Goal: Task Accomplishment & Management: Use online tool/utility

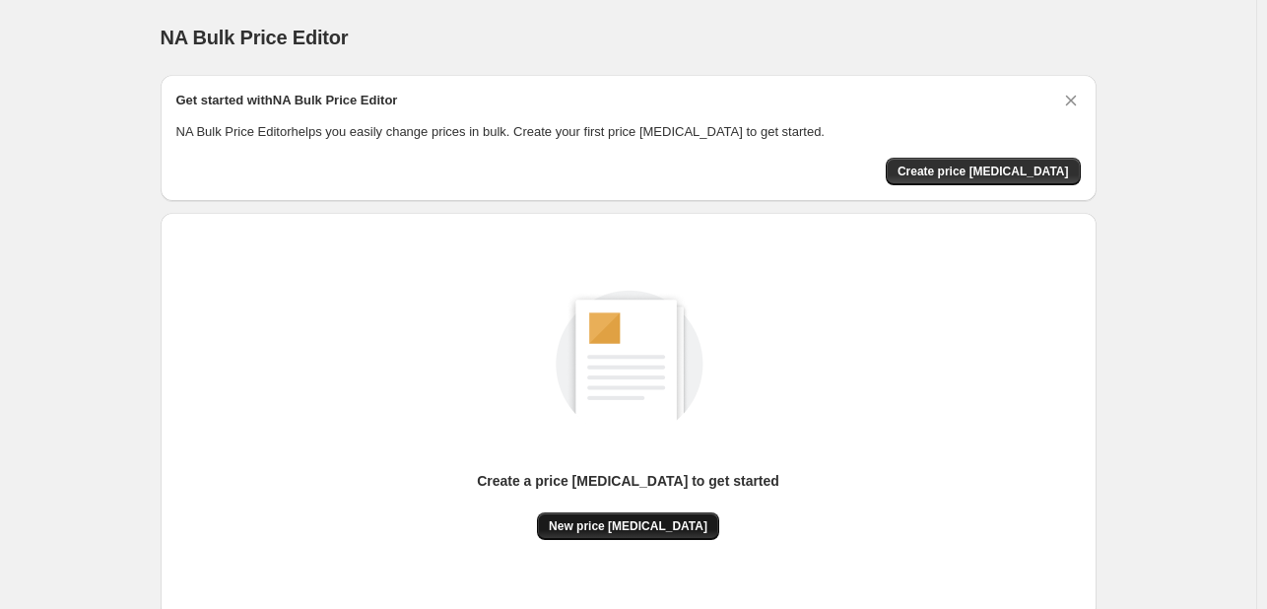
click at [654, 532] on span "New price [MEDICAL_DATA]" at bounding box center [628, 526] width 159 height 16
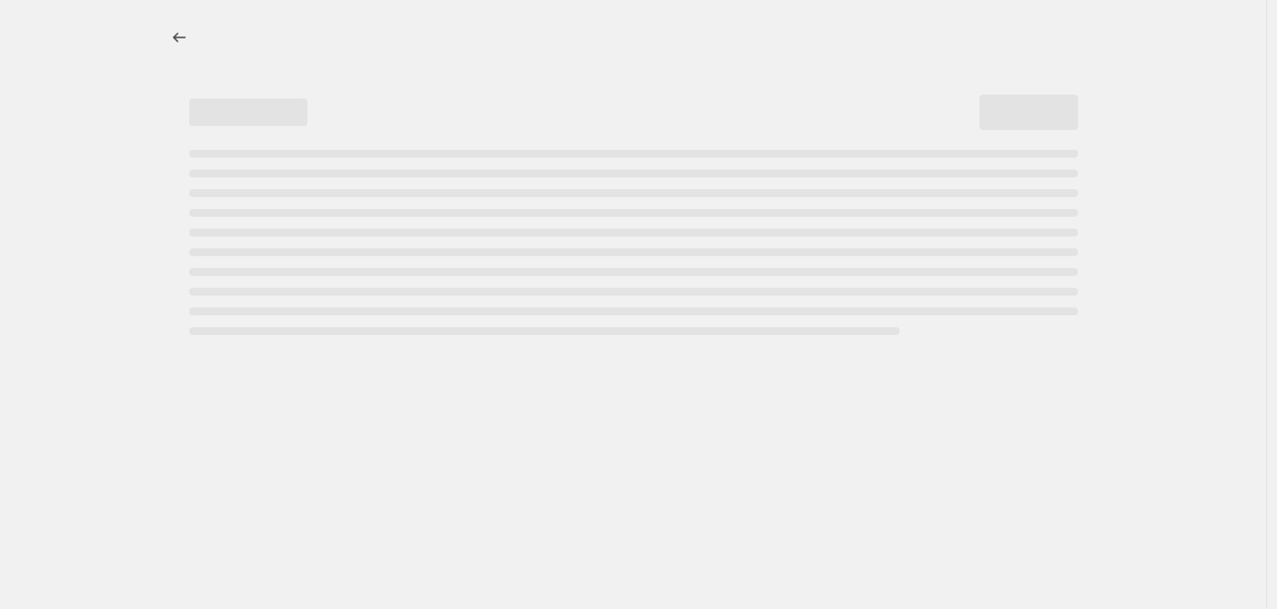
select select "percentage"
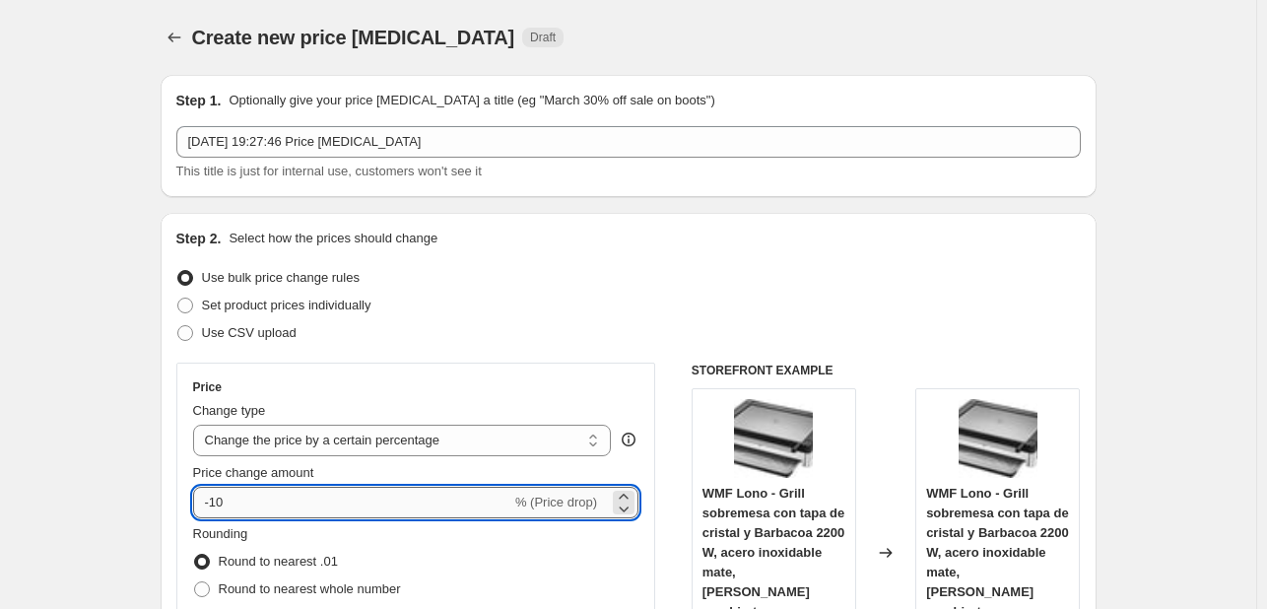
click at [360, 507] on input "-10" at bounding box center [352, 503] width 318 height 32
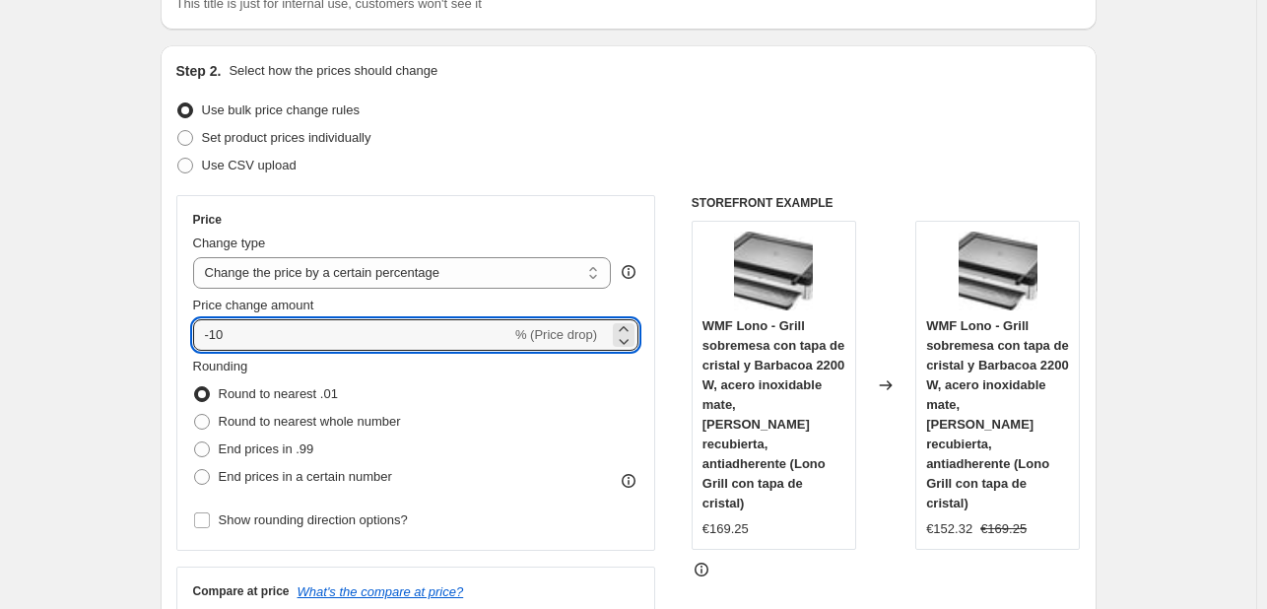
scroll to position [197, 0]
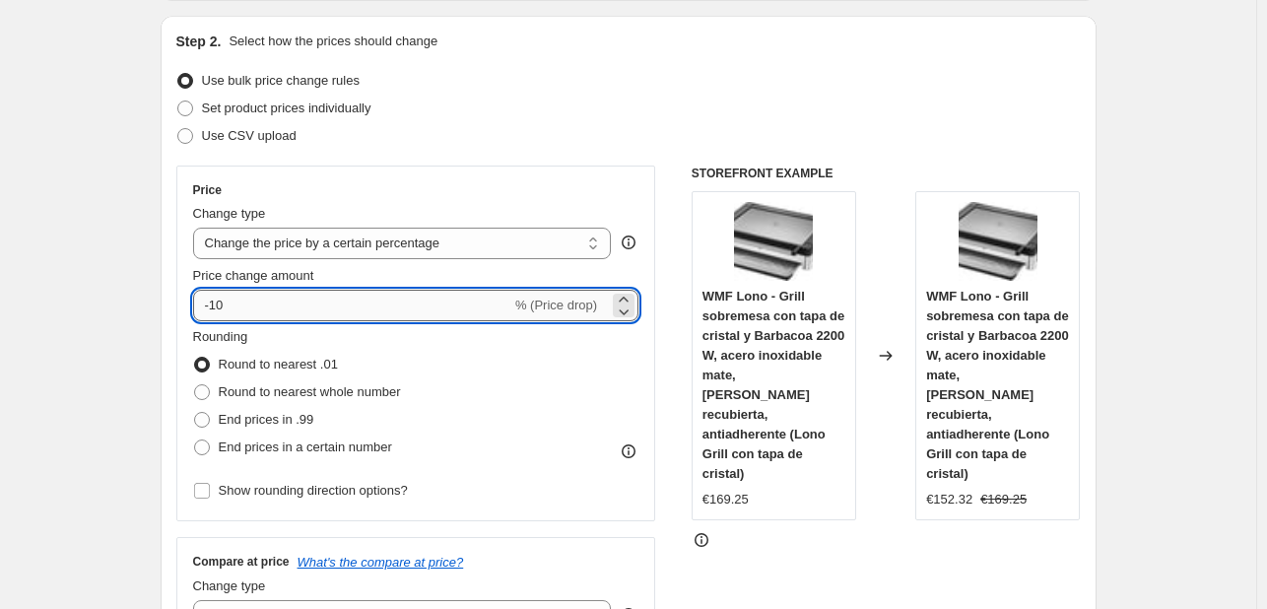
click at [343, 300] on input "-10" at bounding box center [352, 306] width 318 height 32
type input "-1"
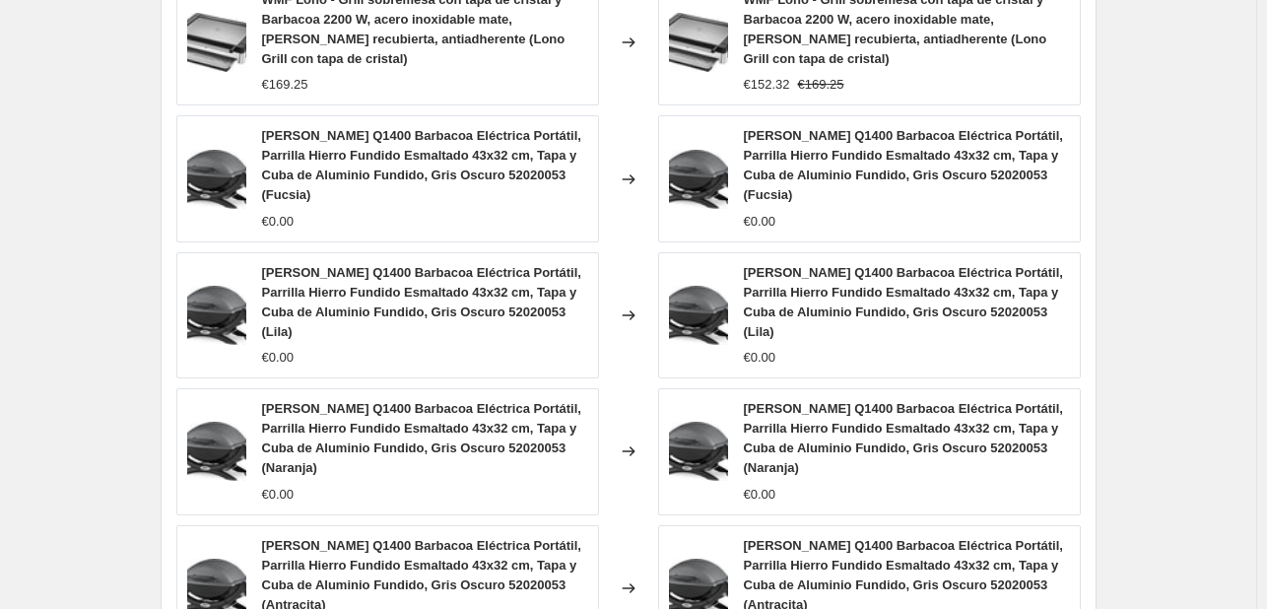
scroll to position [1509, 0]
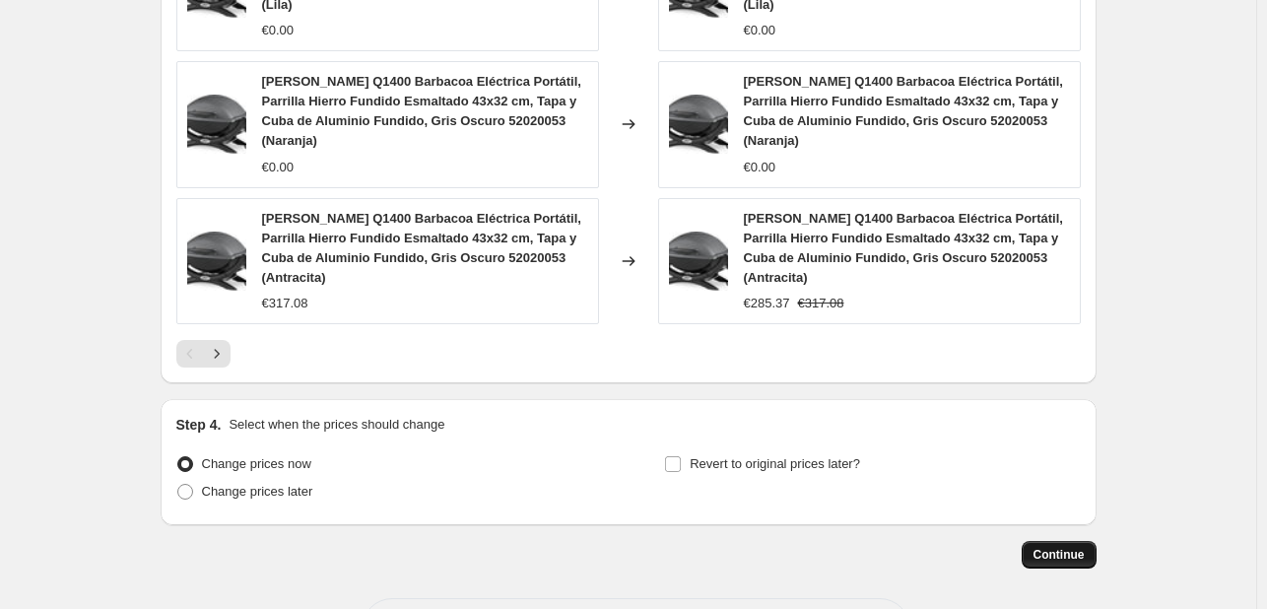
type input "-25"
click at [1072, 547] on span "Continue" at bounding box center [1058, 555] width 51 height 16
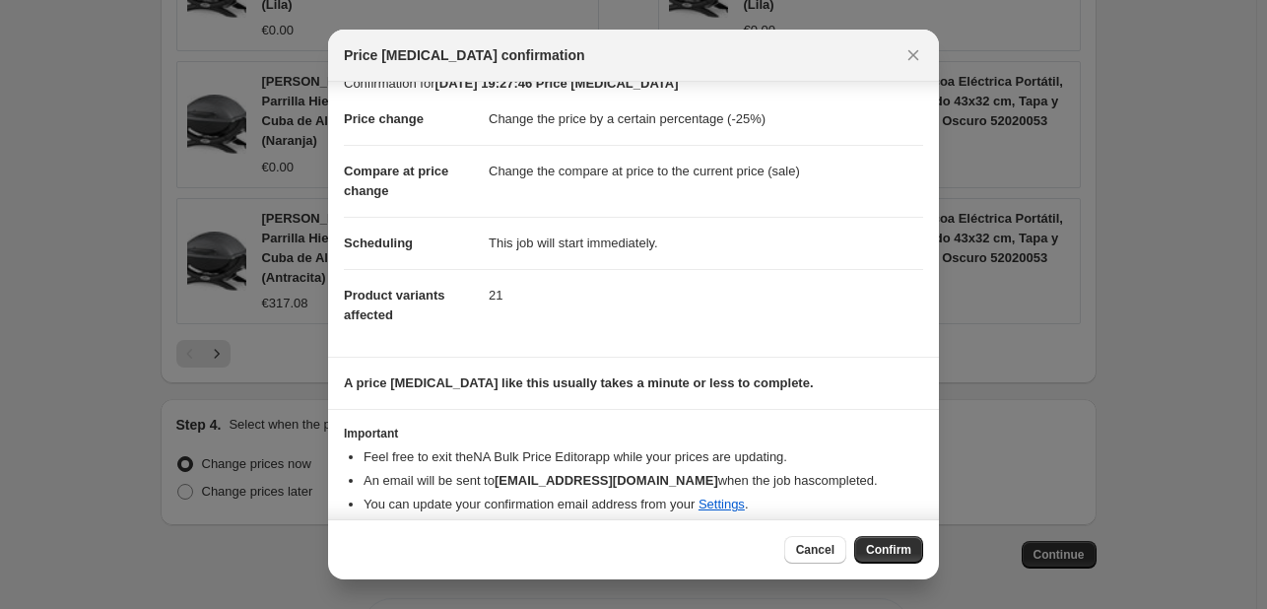
scroll to position [37, 0]
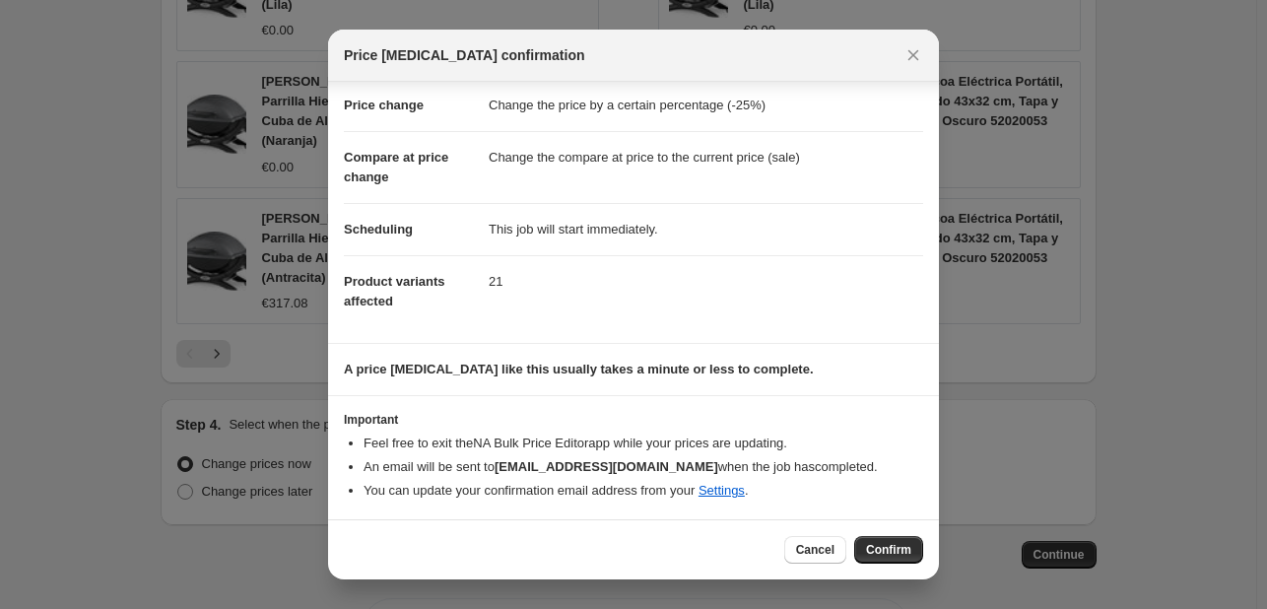
click at [886, 549] on span "Confirm" at bounding box center [888, 550] width 45 height 16
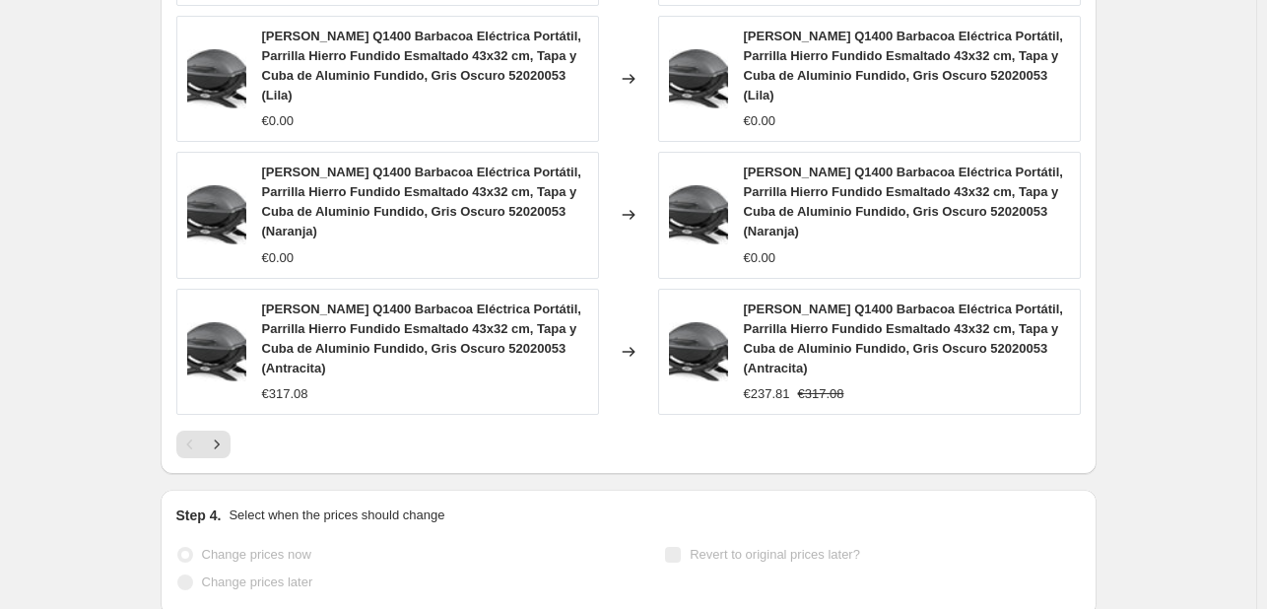
scroll to position [1166, 0]
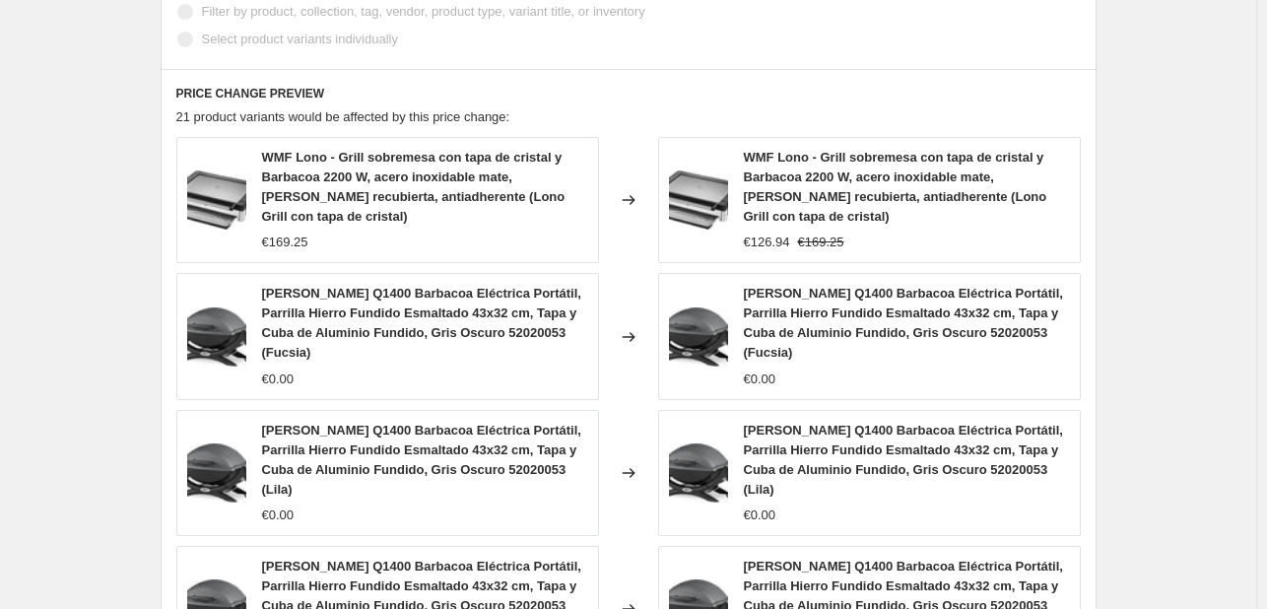
click at [824, 430] on span "[PERSON_NAME] Q1400 Barbacoa Eléctrica Portátil, Parrilla Hierro Fundido Esmalt…" at bounding box center [903, 460] width 319 height 74
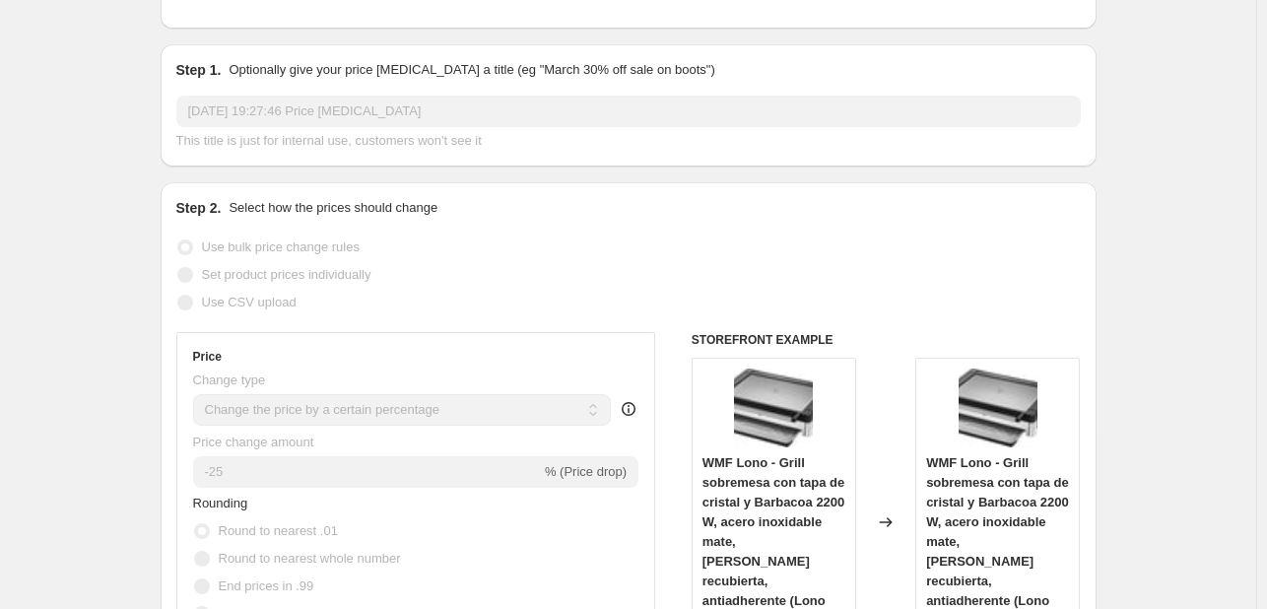
scroll to position [0, 0]
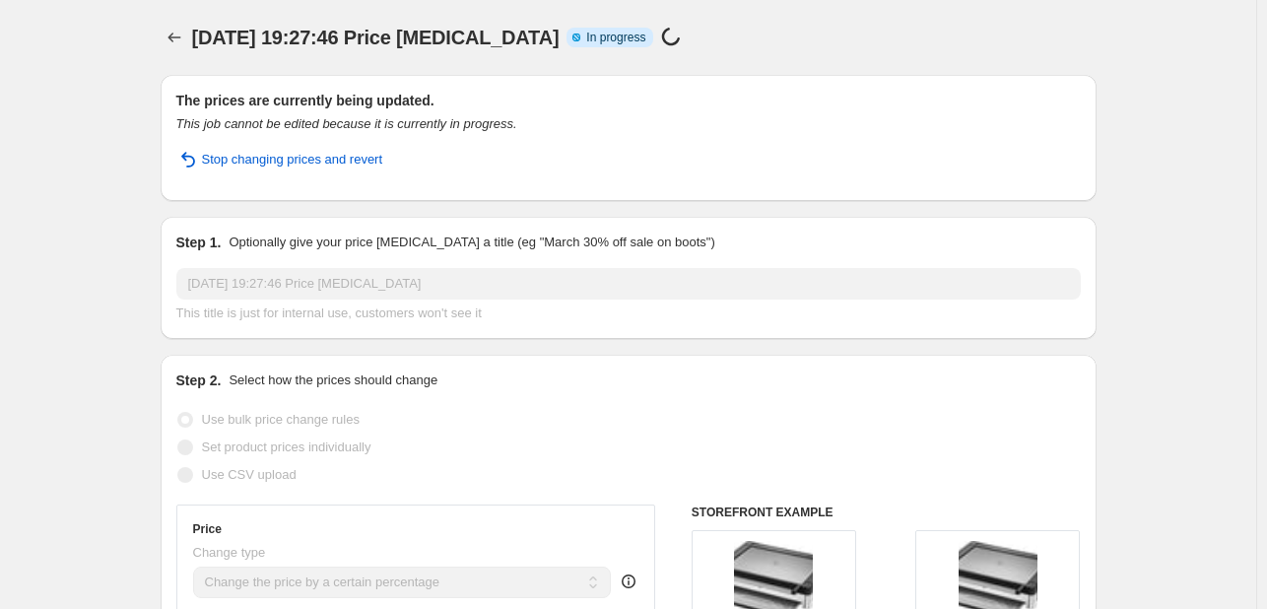
select select "percentage"
